Goal: Transaction & Acquisition: Purchase product/service

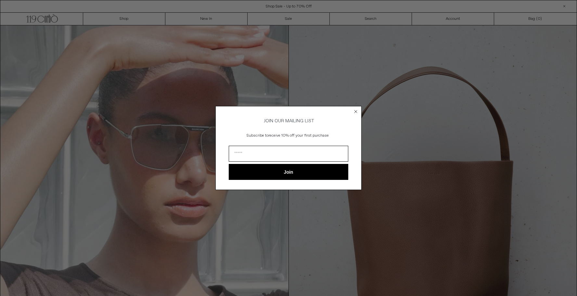
click at [355, 110] on icon "Close dialog" at bounding box center [355, 111] width 3 height 3
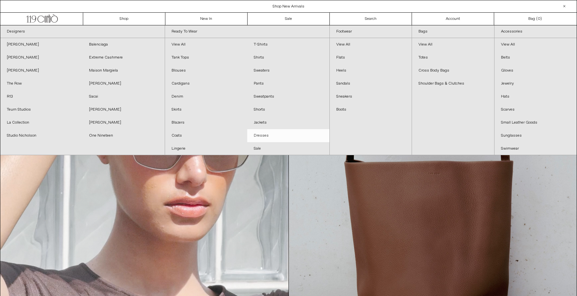
click at [263, 136] on link "Dresses" at bounding box center [288, 135] width 82 height 13
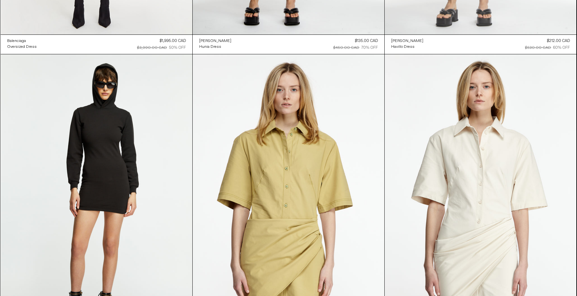
scroll to position [1793, 0]
